Goal: Task Accomplishment & Management: Complete application form

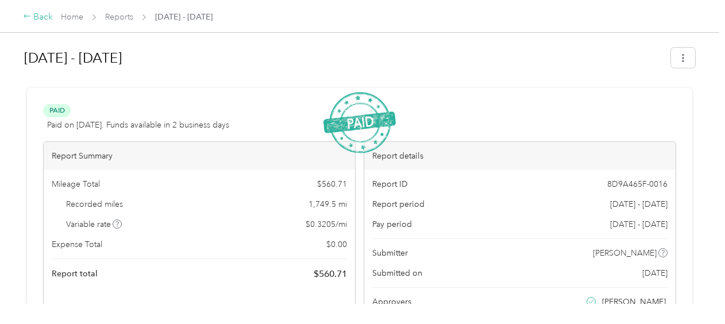
click at [35, 14] on div "Back" at bounding box center [38, 17] width 30 height 14
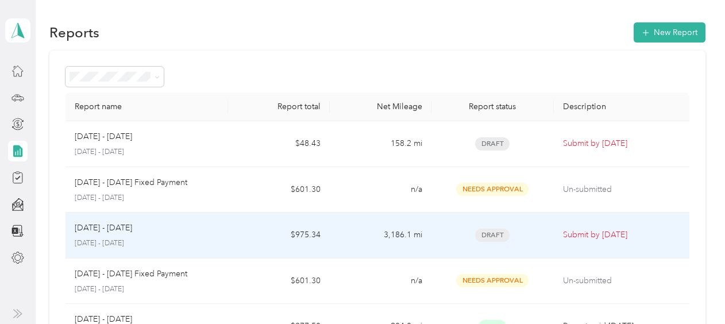
click at [160, 233] on div "[DATE] - [DATE]" at bounding box center [147, 228] width 144 height 13
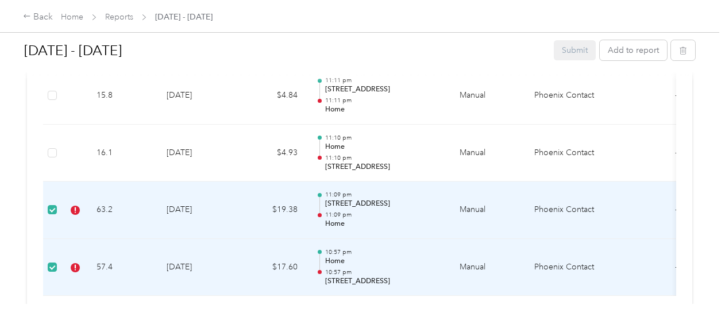
scroll to position [1838, 0]
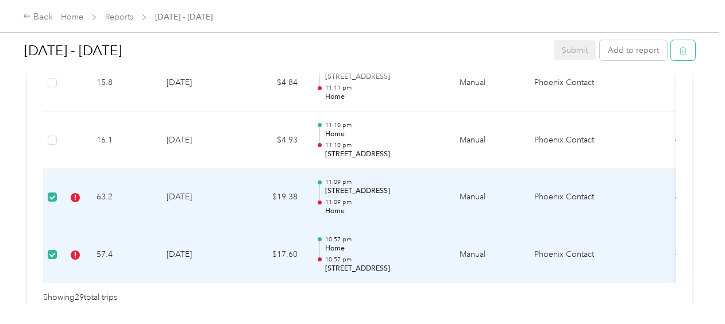
click at [684, 50] on icon "button" at bounding box center [683, 51] width 8 height 8
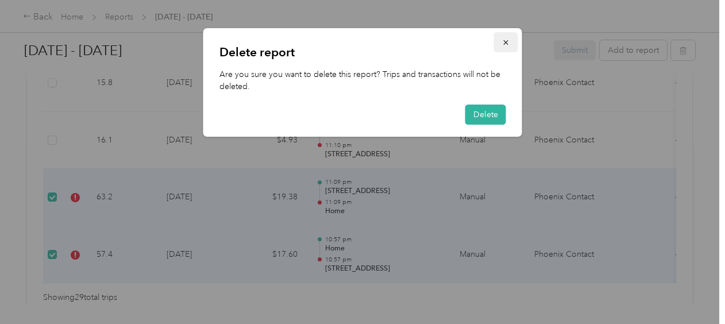
click at [506, 44] on icon "button" at bounding box center [506, 42] width 8 height 8
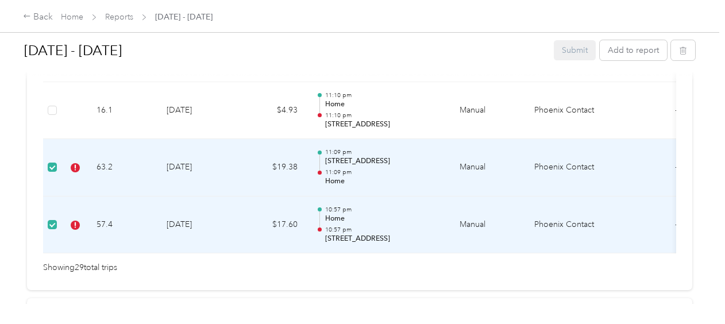
scroll to position [1890, 0]
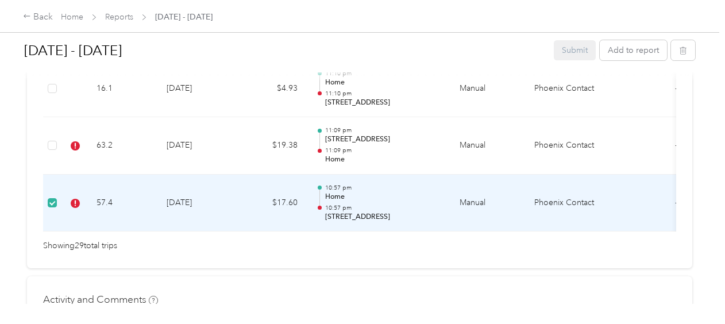
drag, startPoint x: 47, startPoint y: 192, endPoint x: 88, endPoint y: 215, distance: 47.3
click at [88, 215] on td "57.4" at bounding box center [122, 203] width 70 height 57
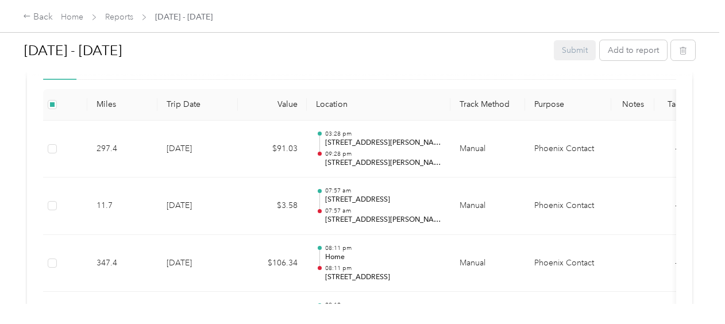
scroll to position [0, 0]
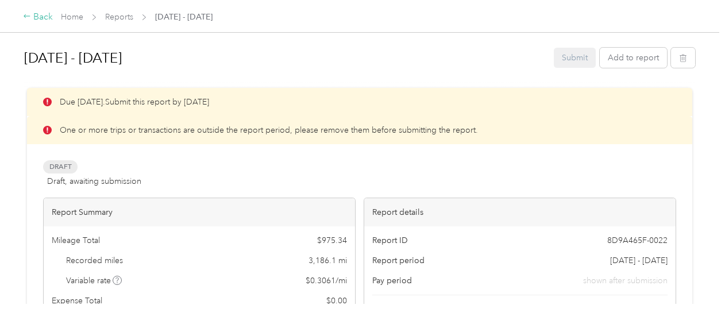
click at [26, 16] on icon at bounding box center [27, 16] width 8 height 8
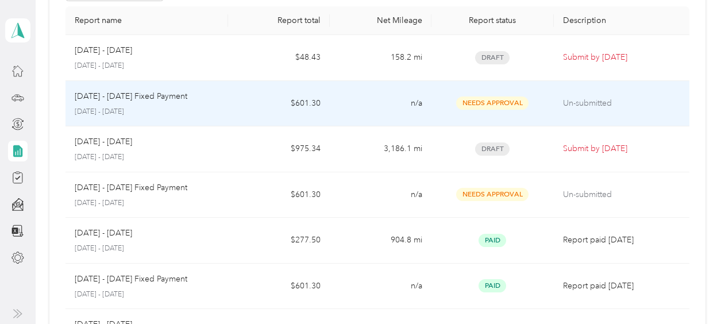
scroll to position [115, 0]
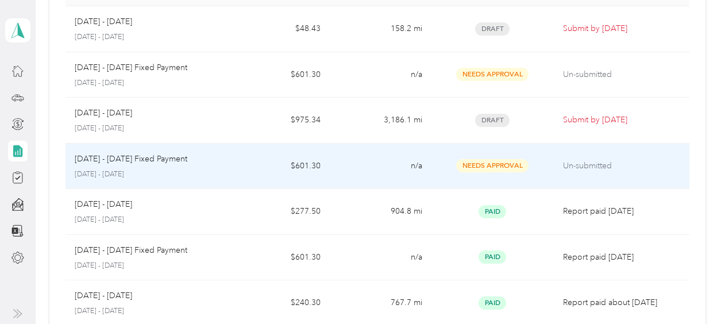
click at [202, 163] on div "[DATE] - [DATE] Fixed Payment" at bounding box center [147, 159] width 144 height 13
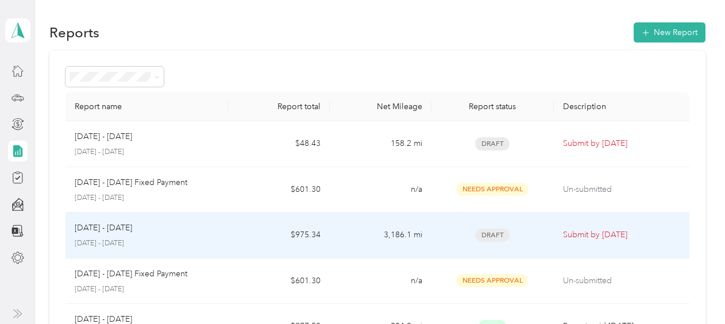
scroll to position [115, 0]
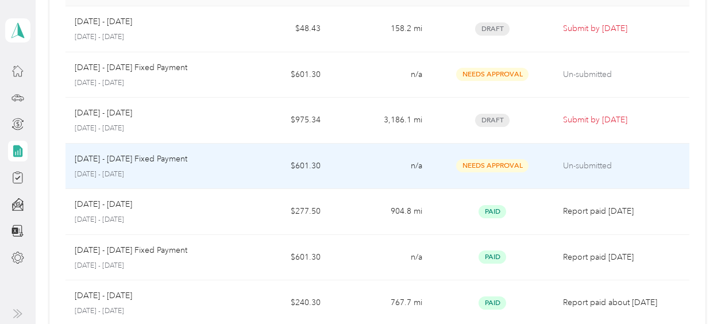
click at [113, 156] on p "[DATE] - [DATE] Fixed Payment" at bounding box center [131, 159] width 113 height 13
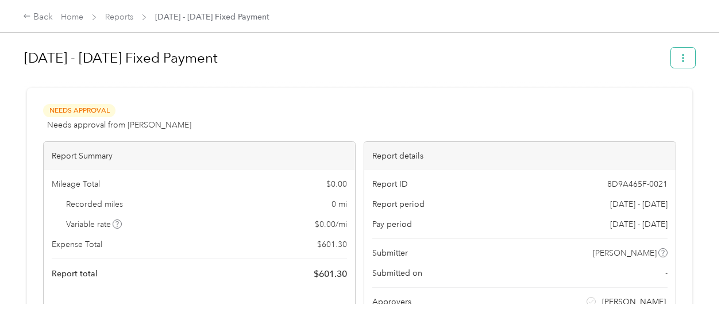
click at [682, 56] on icon "button" at bounding box center [683, 58] width 2 height 8
click at [519, 78] on div at bounding box center [359, 83] width 671 height 12
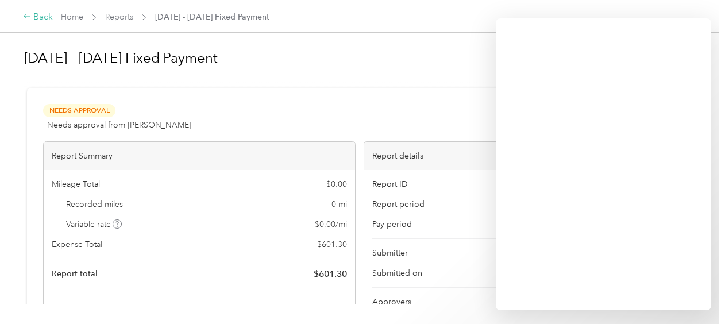
click at [41, 16] on div "Back" at bounding box center [38, 17] width 30 height 14
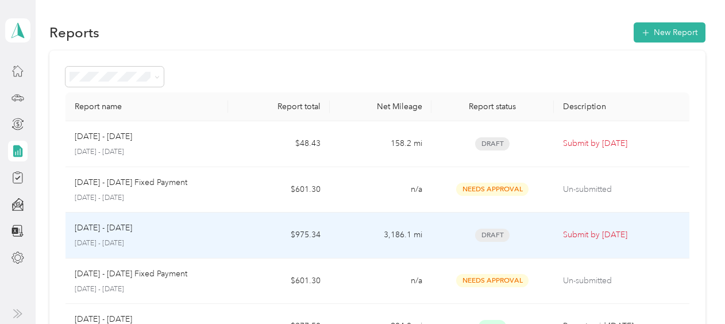
click at [150, 234] on div "[DATE] - [DATE] [DATE] - [DATE]" at bounding box center [147, 235] width 144 height 27
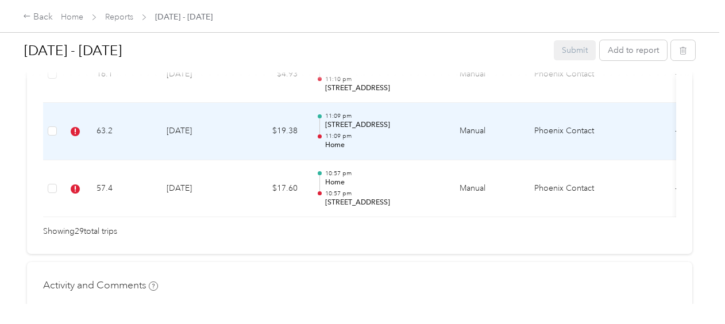
scroll to position [1905, 0]
drag, startPoint x: 458, startPoint y: 136, endPoint x: 217, endPoint y: 144, distance: 241.4
click at [217, 144] on tr "63.2 [DATE] $19.38 11:09 pm [STREET_ADDRESS] 11:09 pm Home Manual Phoenix Conta…" at bounding box center [391, 130] width 697 height 57
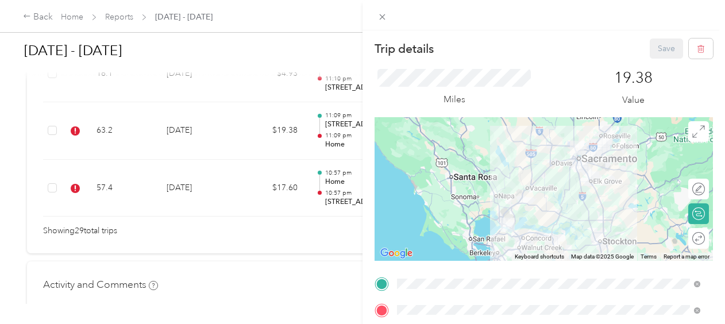
click at [237, 124] on div "Trip details Save This trip cannot be edited because it is either under review,…" at bounding box center [362, 162] width 725 height 324
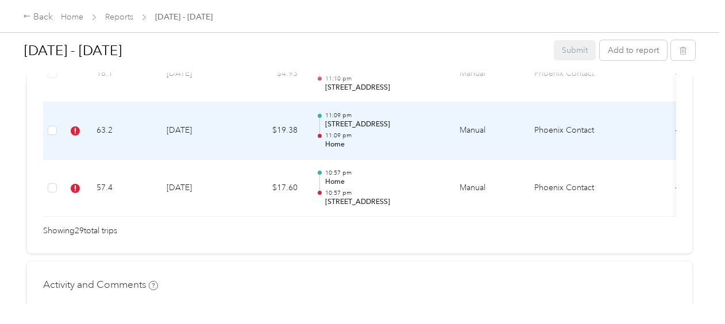
click at [508, 129] on td "Manual" at bounding box center [487, 130] width 75 height 57
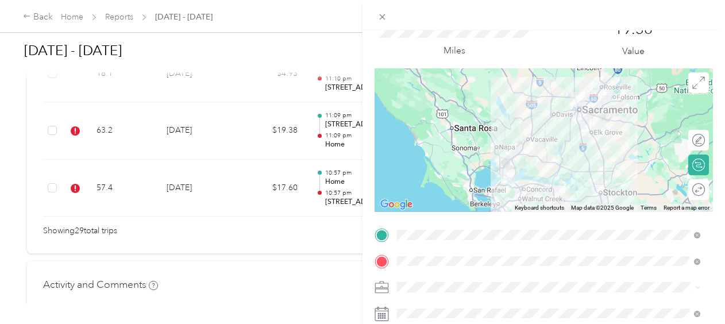
scroll to position [0, 0]
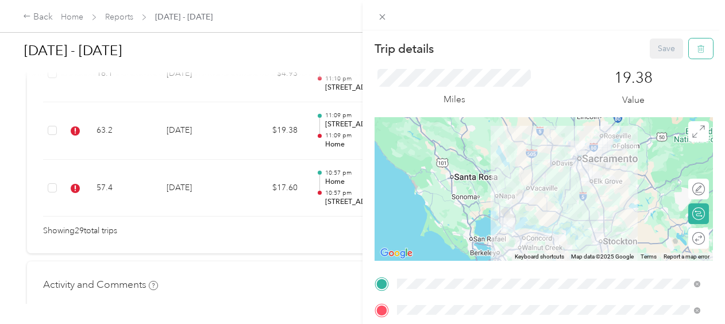
click at [697, 48] on icon "button" at bounding box center [701, 49] width 8 height 8
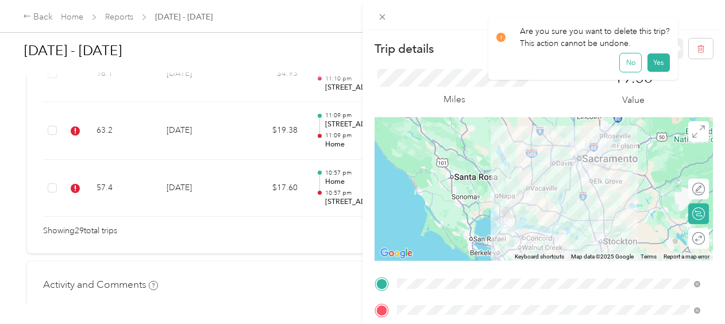
click at [628, 65] on button "No" at bounding box center [630, 62] width 21 height 18
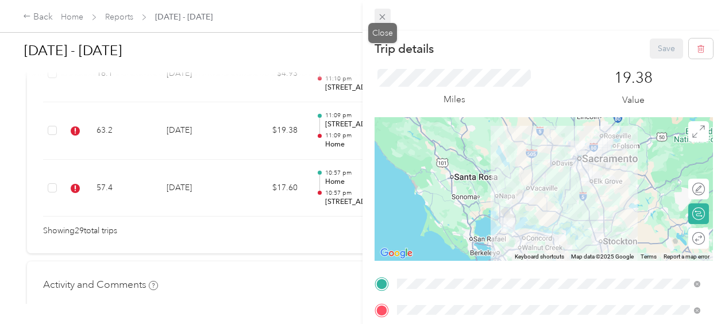
click at [384, 16] on icon at bounding box center [382, 17] width 10 height 10
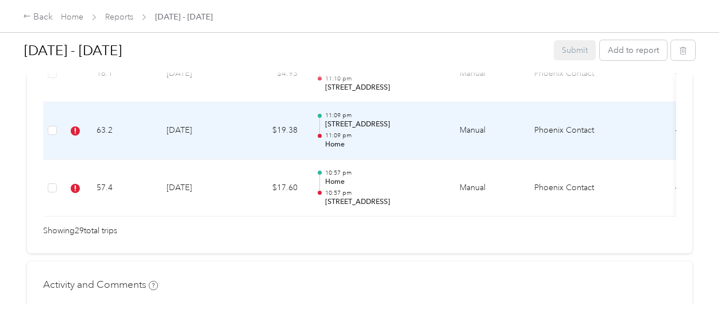
click at [183, 124] on td "[DATE]" at bounding box center [197, 130] width 80 height 57
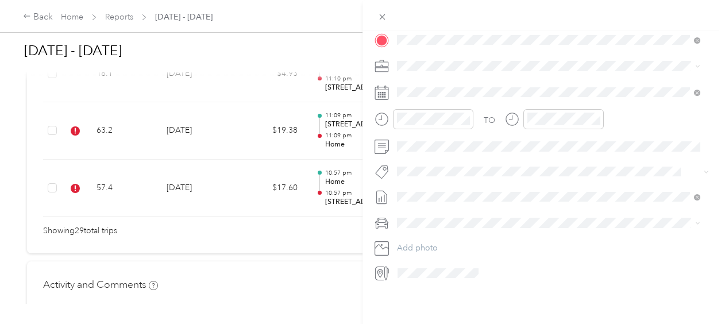
scroll to position [279, 0]
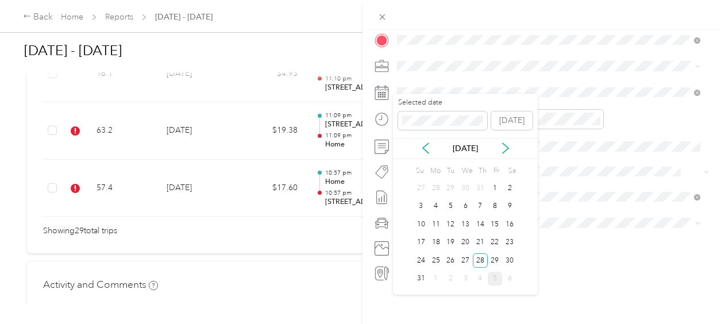
click at [493, 276] on div "5" at bounding box center [495, 279] width 15 height 14
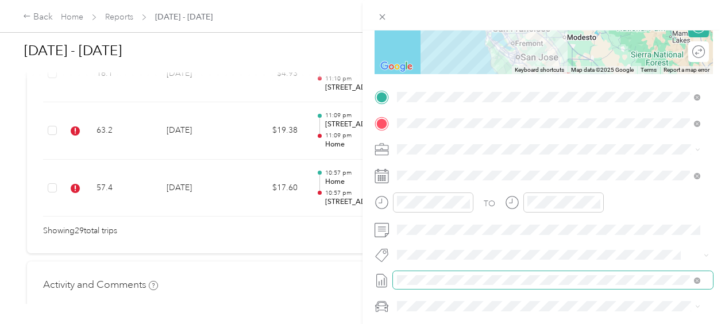
scroll to position [0, 0]
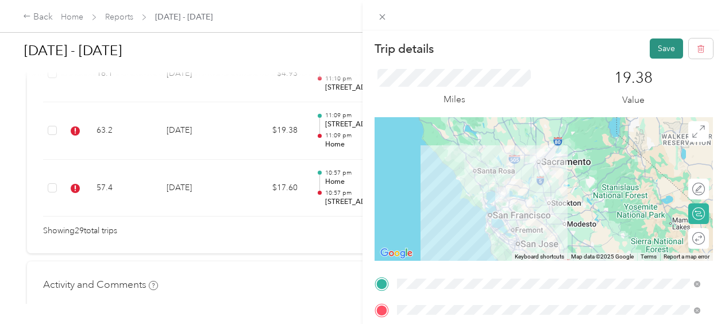
click at [653, 45] on button "Save" at bounding box center [666, 48] width 33 height 20
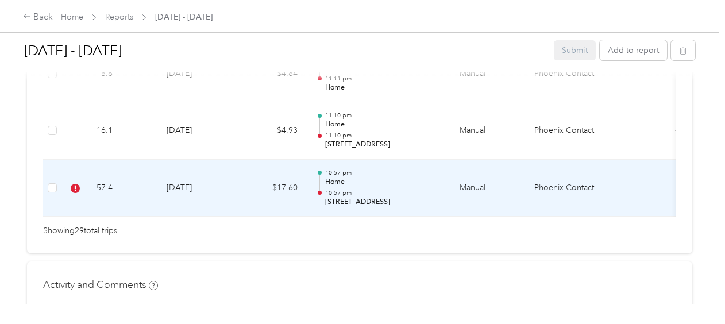
click at [103, 175] on td "57.4" at bounding box center [122, 188] width 70 height 57
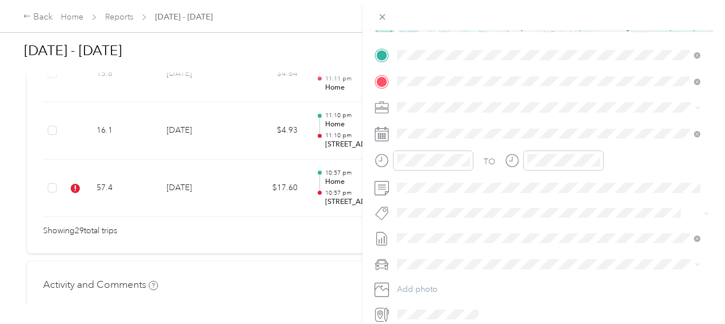
scroll to position [230, 0]
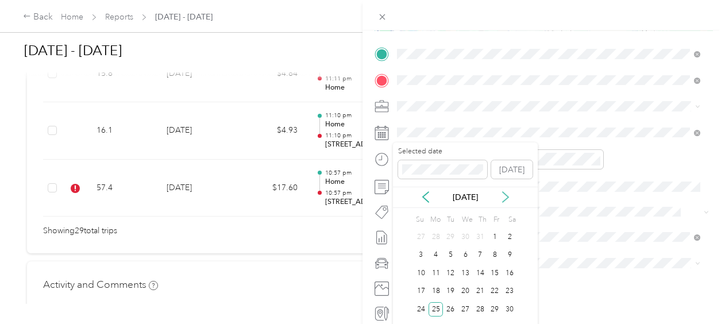
click at [502, 194] on icon at bounding box center [505, 196] width 11 height 11
click at [435, 253] on div "8" at bounding box center [436, 255] width 15 height 14
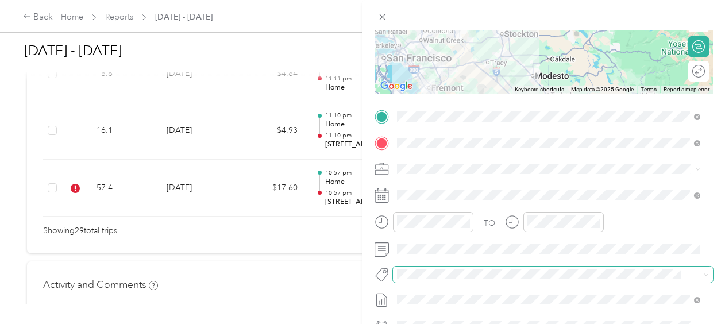
scroll to position [0, 0]
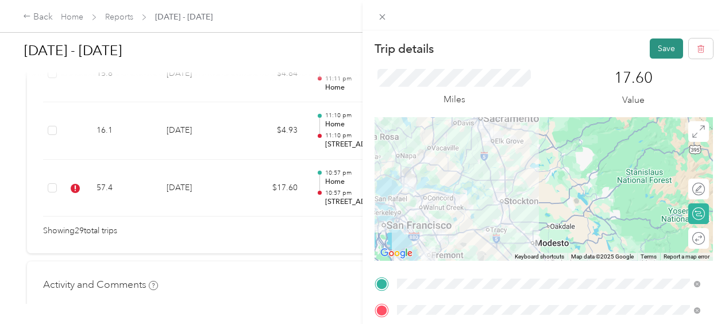
click at [655, 53] on button "Save" at bounding box center [666, 48] width 33 height 20
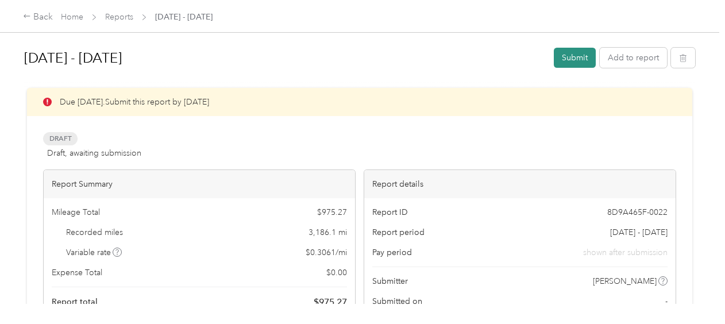
click at [569, 56] on button "Submit" at bounding box center [575, 58] width 42 height 20
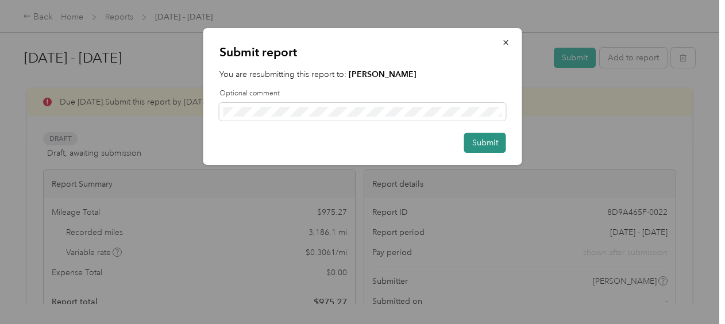
click at [491, 142] on button "Submit" at bounding box center [485, 143] width 42 height 20
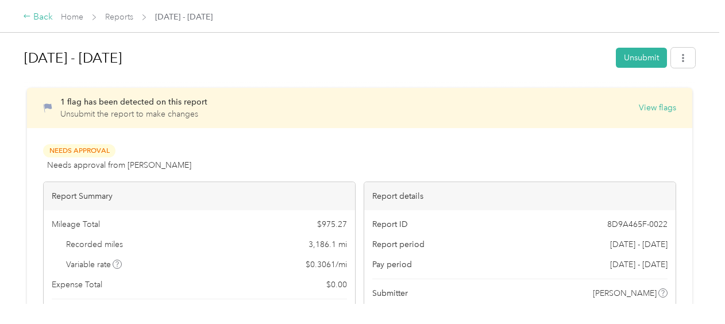
click at [29, 14] on icon at bounding box center [27, 16] width 8 height 8
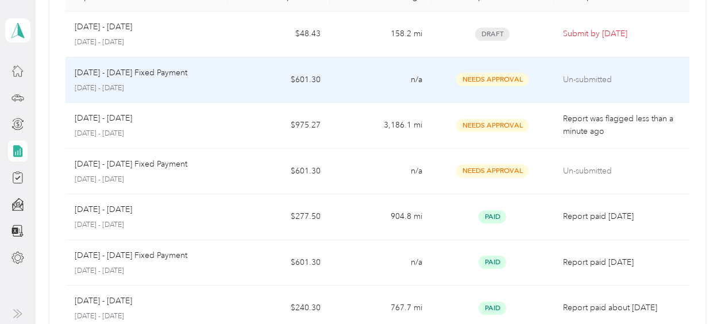
scroll to position [115, 0]
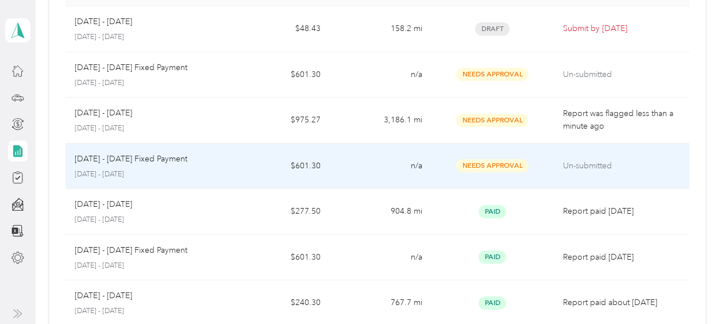
click at [248, 168] on td "$601.30" at bounding box center [279, 167] width 102 height 46
